Goal: Find specific page/section: Find specific page/section

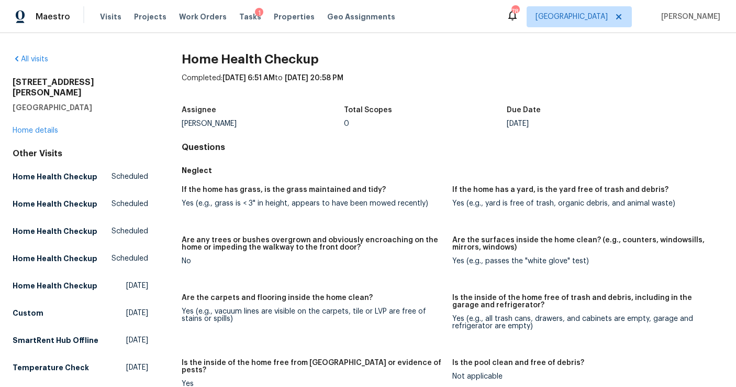
scroll to position [10, 0]
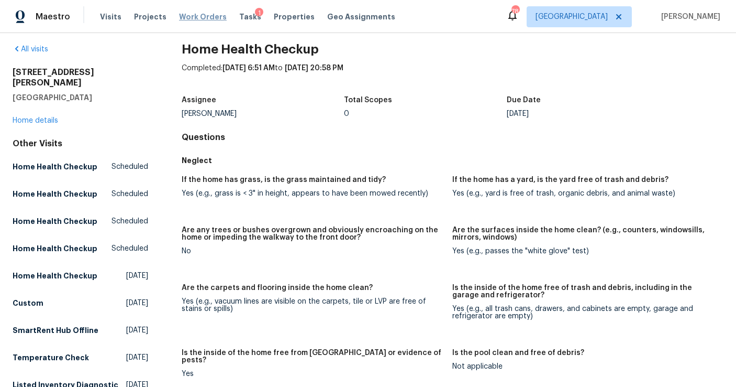
click at [202, 16] on span "Work Orders" at bounding box center [203, 17] width 48 height 10
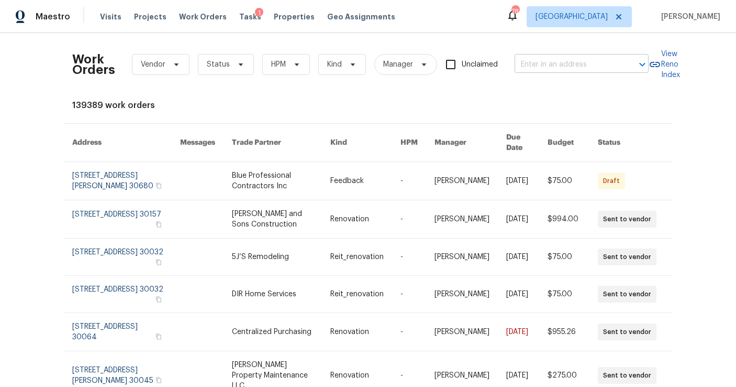
click at [588, 63] on input "text" at bounding box center [567, 65] width 105 height 16
type input "105 laurel"
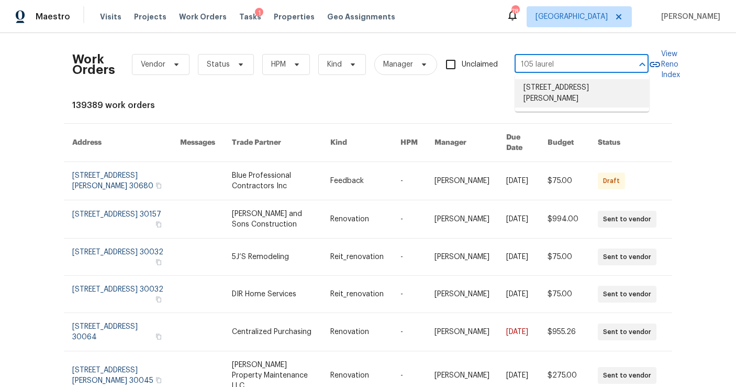
click at [572, 88] on li "105 Laurel Ridge Ct, Fayetteville, GA 30215" at bounding box center [582, 93] width 134 height 28
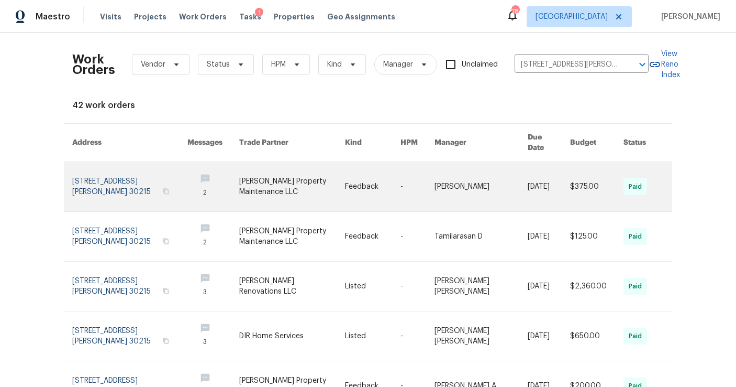
click at [113, 172] on link at bounding box center [129, 186] width 115 height 49
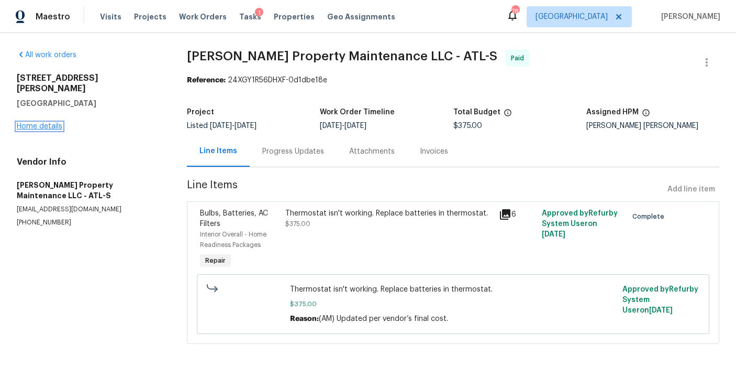
click at [49, 123] on link "Home details" at bounding box center [40, 126] width 46 height 7
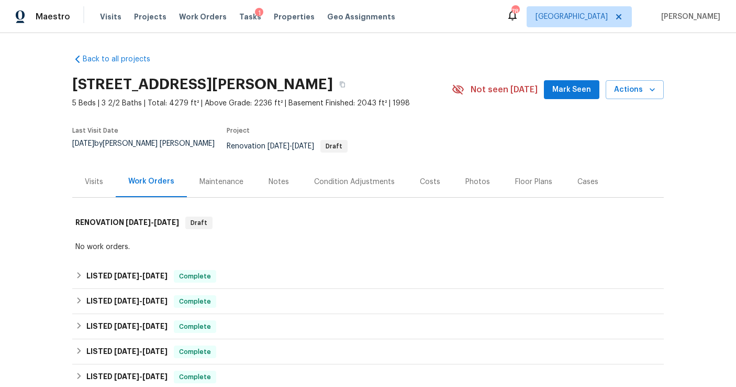
click at [217, 176] on div "Maintenance" at bounding box center [222, 181] width 44 height 10
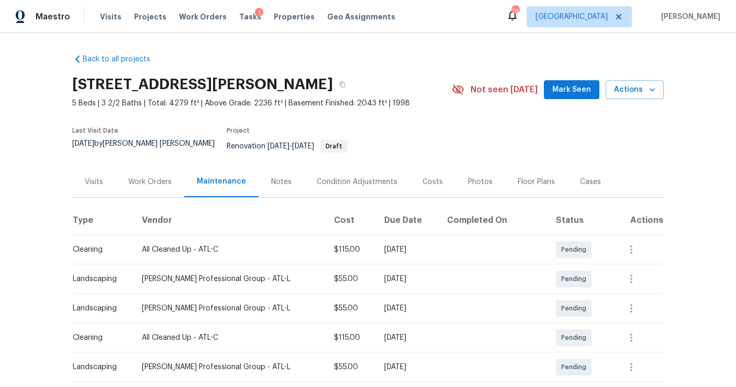
click at [266, 175] on div "Notes" at bounding box center [282, 181] width 46 height 31
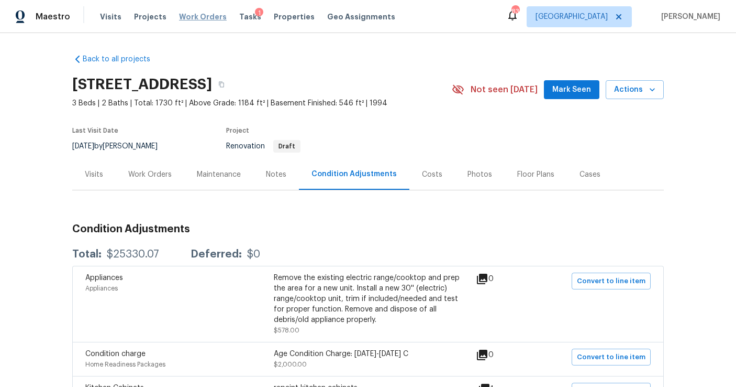
click at [209, 16] on span "Work Orders" at bounding box center [203, 17] width 48 height 10
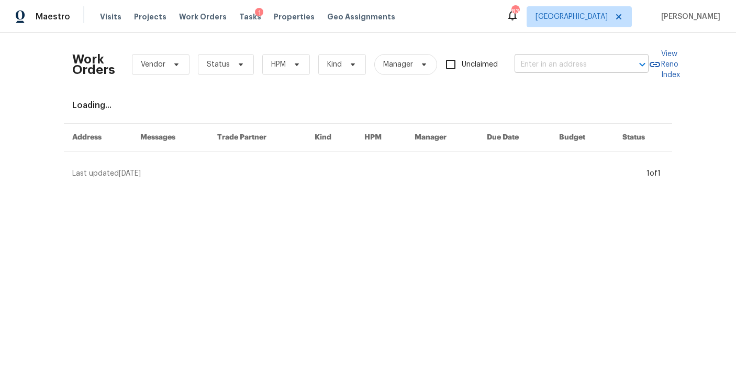
click at [536, 63] on input "text" at bounding box center [567, 65] width 105 height 16
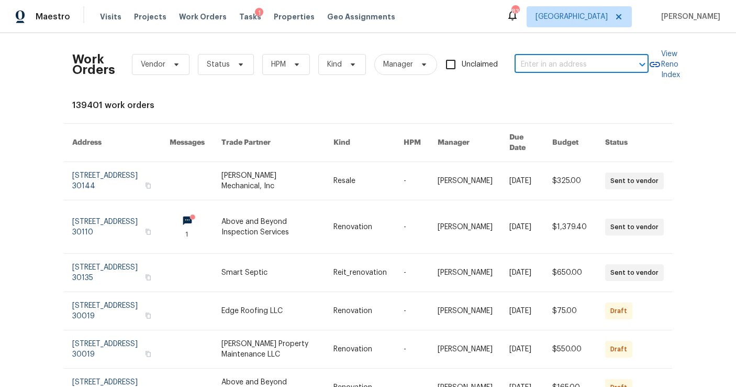
paste input "[STREET_ADDRESS][PERSON_NAME]"
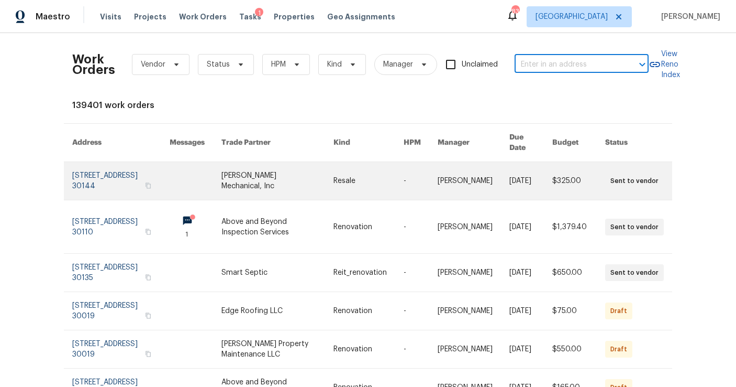
type input "[STREET_ADDRESS][PERSON_NAME]"
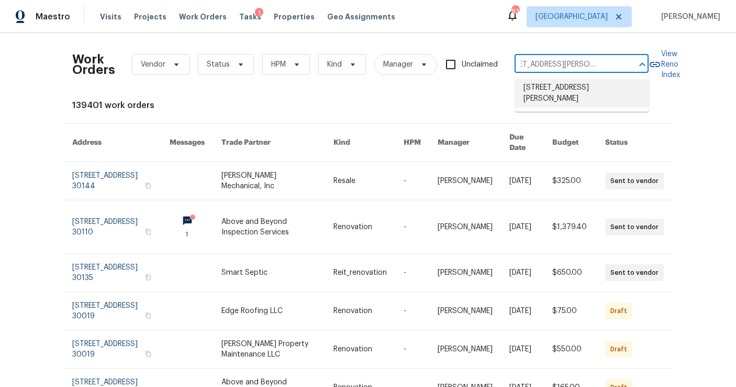
click at [554, 86] on li "[STREET_ADDRESS][PERSON_NAME]" at bounding box center [582, 93] width 134 height 28
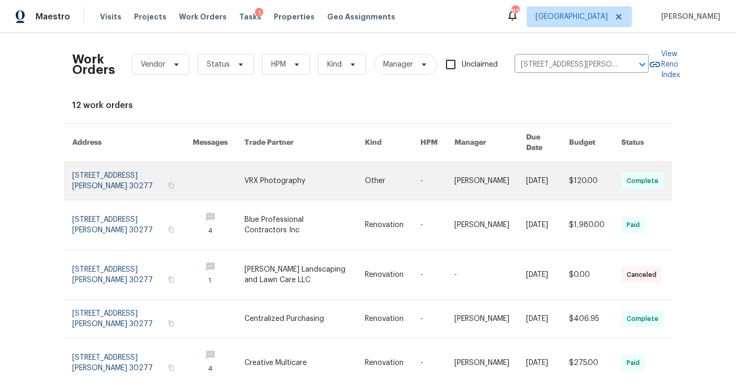
click at [137, 175] on link at bounding box center [132, 181] width 120 height 38
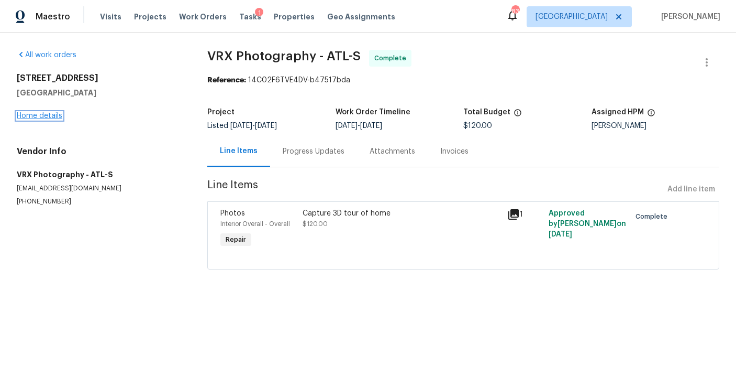
click at [45, 116] on link "Home details" at bounding box center [40, 115] width 46 height 7
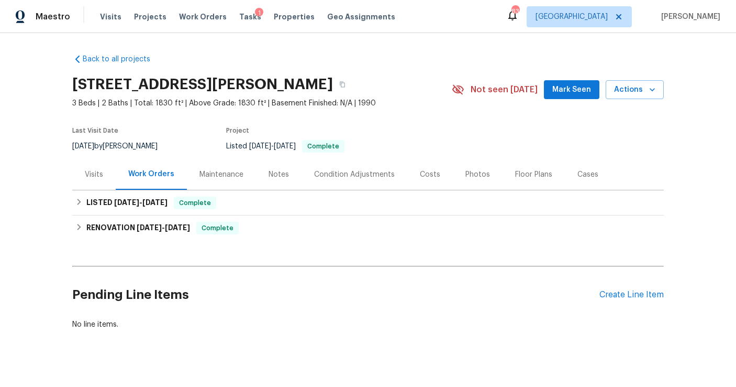
click at [95, 182] on div "Visits" at bounding box center [93, 174] width 43 height 31
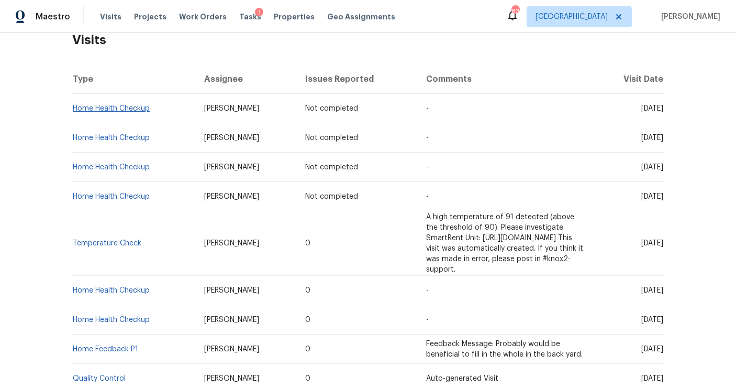
scroll to position [180, 0]
